Goal: Information Seeking & Learning: Learn about a topic

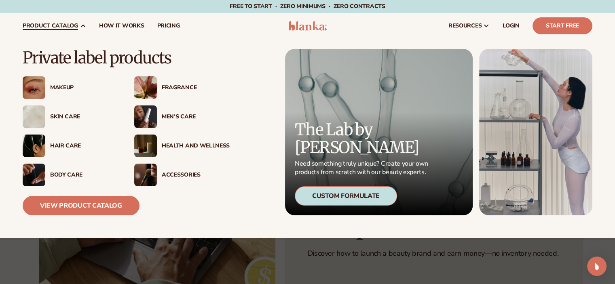
click at [68, 88] on div "Makeup" at bounding box center [84, 87] width 68 height 7
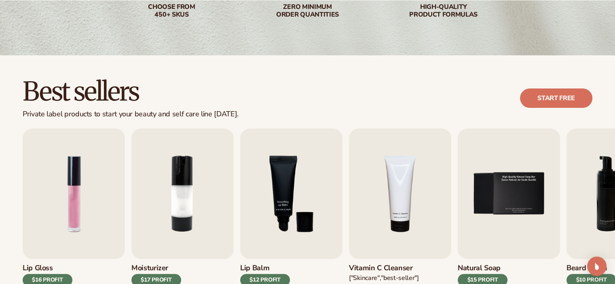
scroll to position [202, 0]
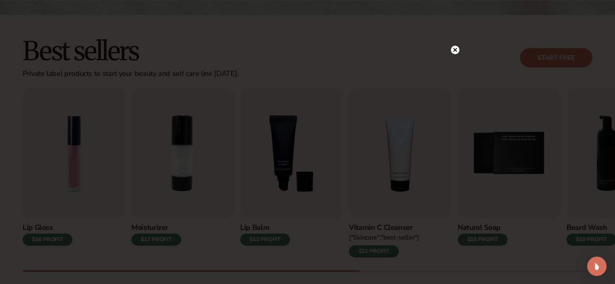
click at [456, 52] on icon at bounding box center [455, 50] width 4 height 4
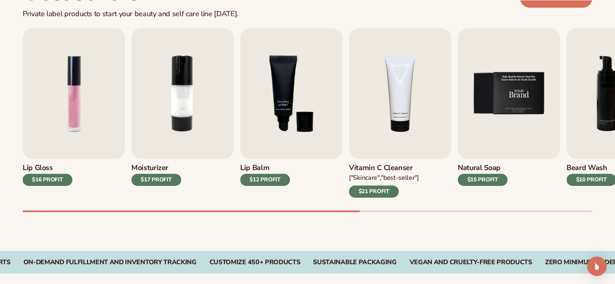
scroll to position [283, 0]
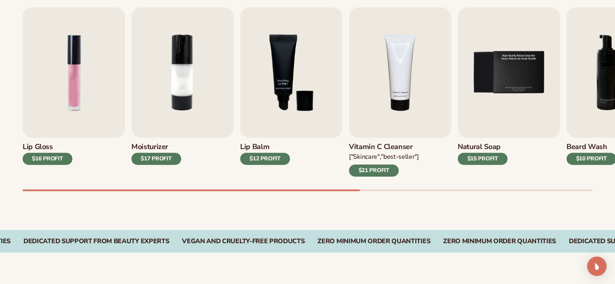
click at [53, 156] on div "$16 PROFIT" at bounding box center [48, 159] width 50 height 12
click at [67, 97] on img "1 / 9" at bounding box center [74, 72] width 102 height 130
click at [68, 95] on img "1 / 9" at bounding box center [74, 72] width 102 height 130
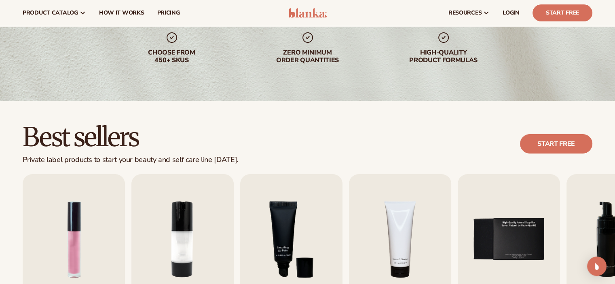
scroll to position [0, 0]
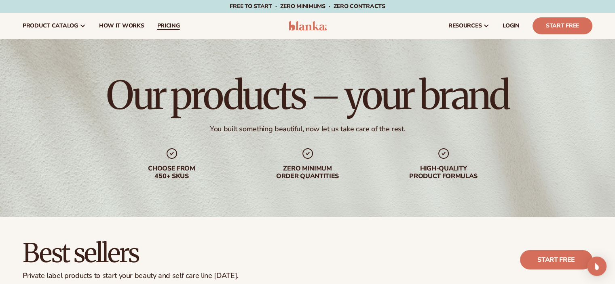
click at [168, 23] on span "pricing" at bounding box center [168, 26] width 23 height 6
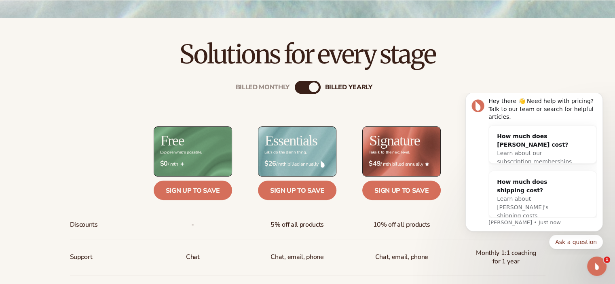
click at [554, 67] on h2 "Solutions for every stage" at bounding box center [307, 54] width 569 height 27
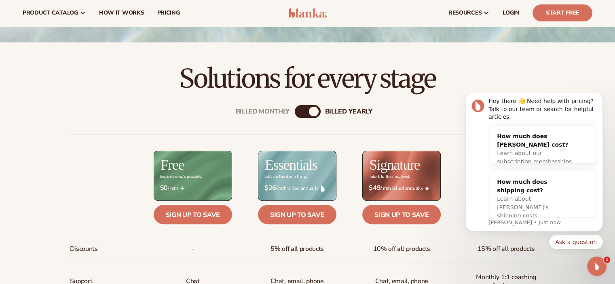
scroll to position [162, 0]
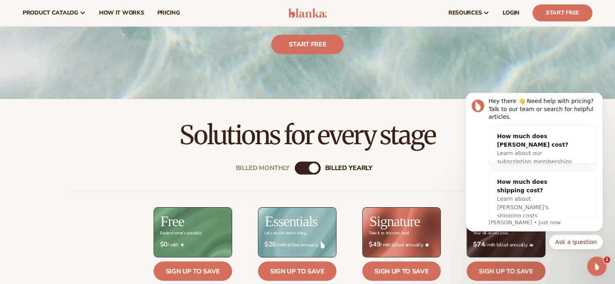
click at [303, 169] on div "Billed Monthly" at bounding box center [300, 168] width 10 height 10
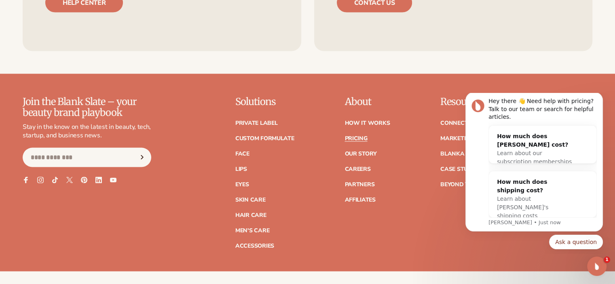
scroll to position [1656, 0]
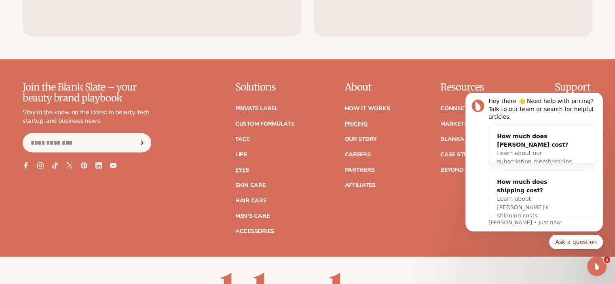
click at [244, 168] on link "Eyes" at bounding box center [242, 170] width 14 height 6
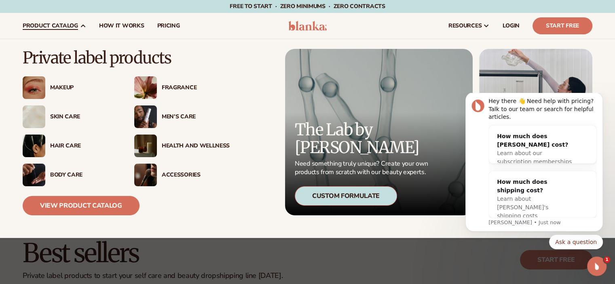
click at [57, 85] on div "Makeup" at bounding box center [84, 87] width 68 height 7
